Goal: Transaction & Acquisition: Purchase product/service

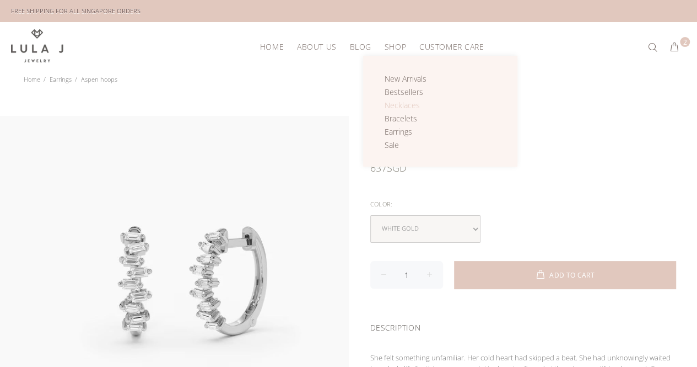
click at [408, 103] on span "Necklaces" at bounding box center [402, 105] width 35 height 10
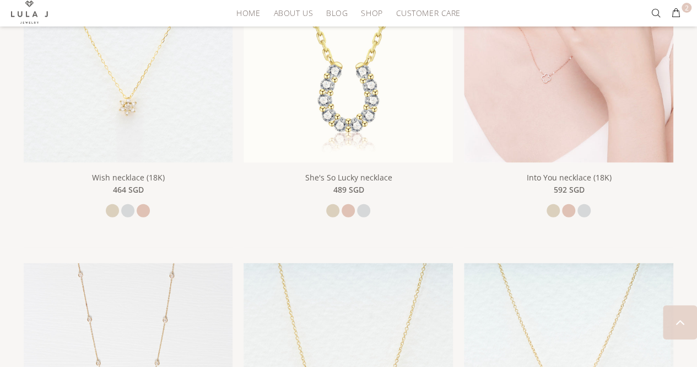
scroll to position [1252, 0]
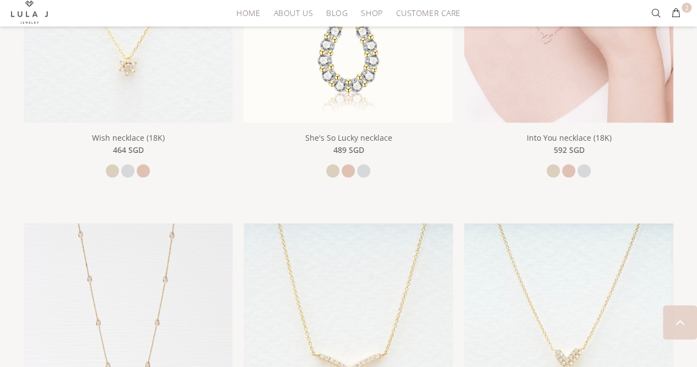
click at [523, 93] on img at bounding box center [568, 17] width 209 height 209
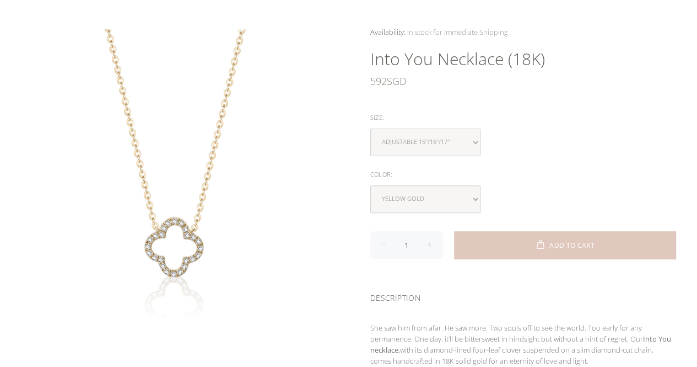
scroll to position [110, 0]
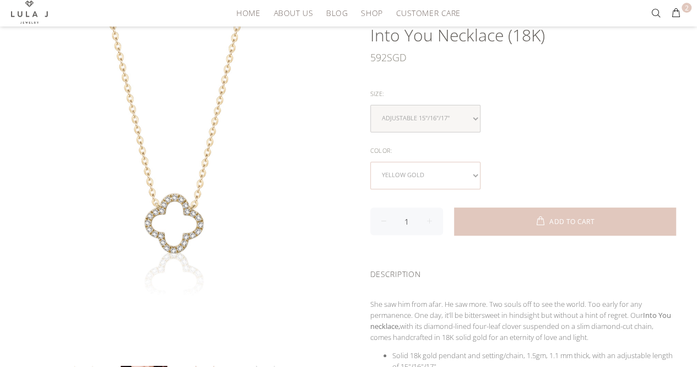
click at [448, 164] on select "yellow gold rose gold white gold" at bounding box center [425, 176] width 110 height 28
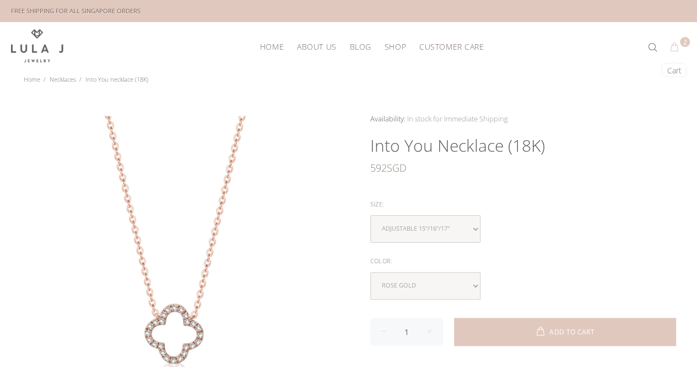
click at [672, 48] on button "2" at bounding box center [675, 48] width 20 height 18
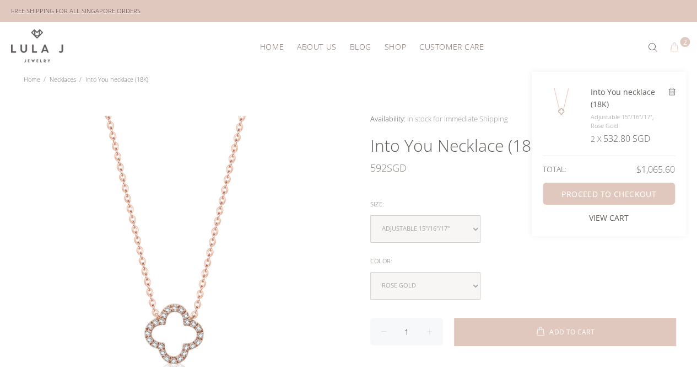
click at [609, 215] on link "VIEW CART" at bounding box center [609, 217] width 40 height 11
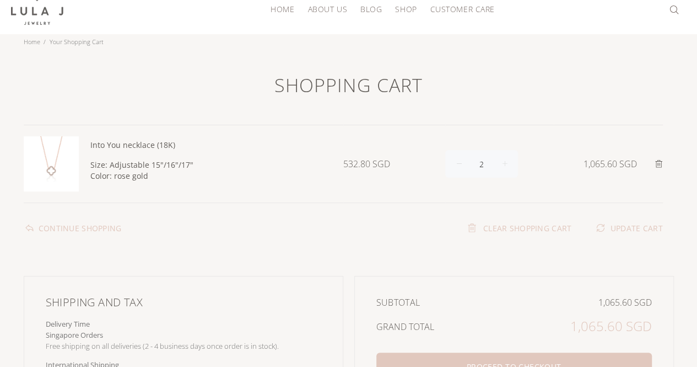
scroll to position [55, 0]
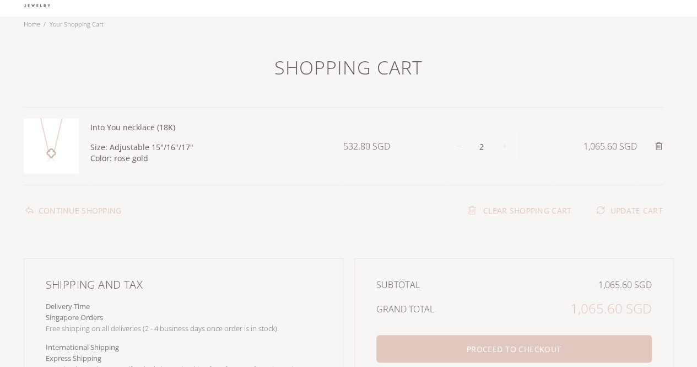
click at [488, 143] on input "2" at bounding box center [481, 146] width 73 height 28
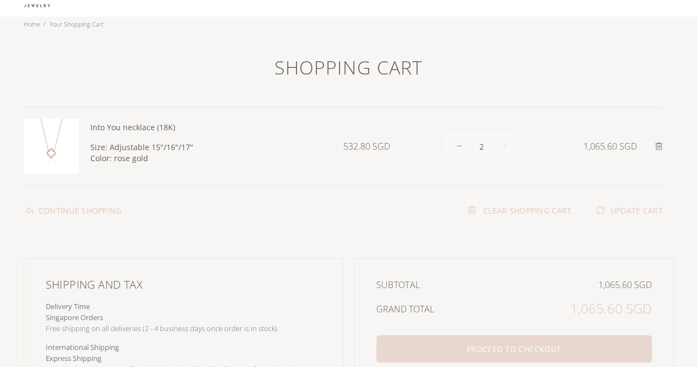
click at [465, 142] on span at bounding box center [458, 146] width 27 height 28
type input "1"
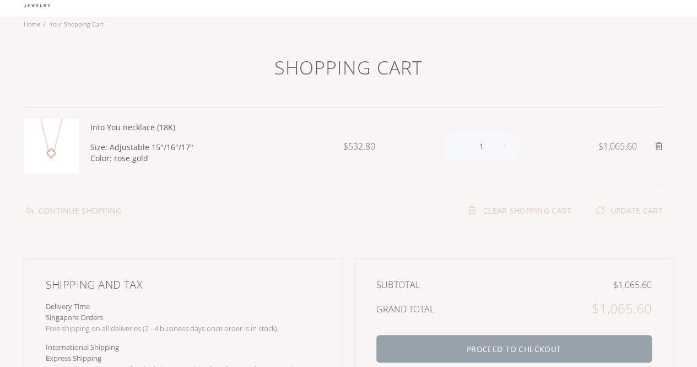
click at [489, 353] on button "PROCEED TO CHECKOUT" at bounding box center [514, 349] width 276 height 28
